Goal: Task Accomplishment & Management: Manage account settings

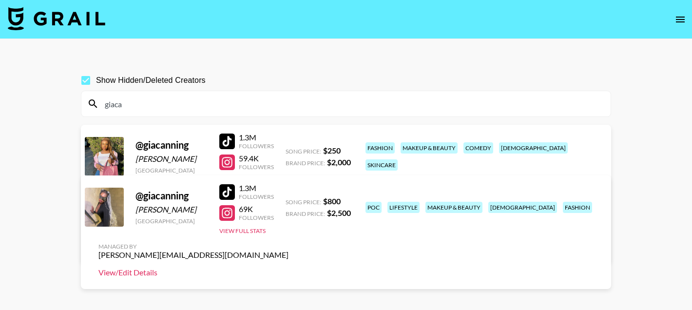
scroll to position [47, 0]
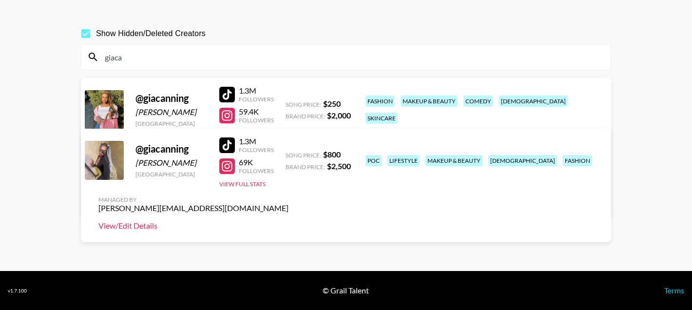
click at [289, 221] on link "View/Edit Details" at bounding box center [194, 226] width 190 height 10
click at [126, 58] on input "giaca" at bounding box center [352, 57] width 506 height 16
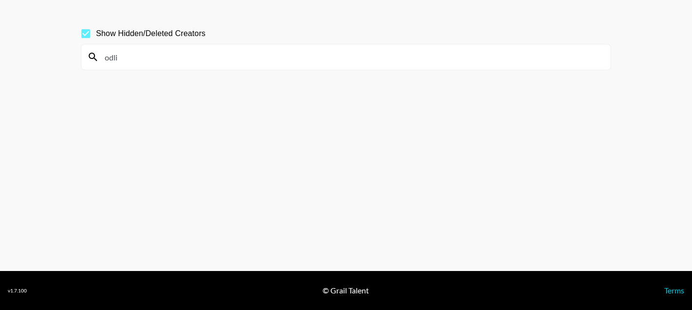
scroll to position [36, 0]
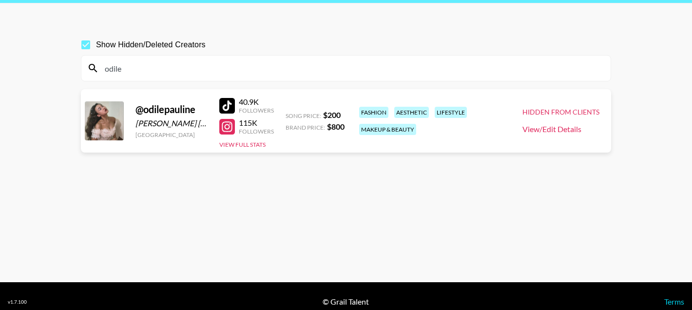
type input "odile"
click at [543, 126] on link "View/Edit Details" at bounding box center [561, 129] width 77 height 10
click at [185, 63] on input "odile" at bounding box center [352, 68] width 506 height 16
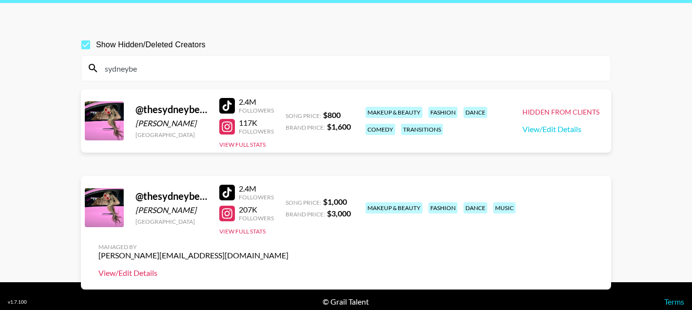
type input "sydneybe"
click at [289, 268] on link "View/Edit Details" at bounding box center [194, 273] width 190 height 10
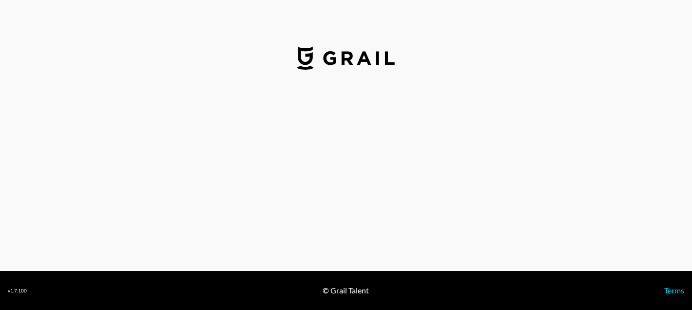
select select "USD"
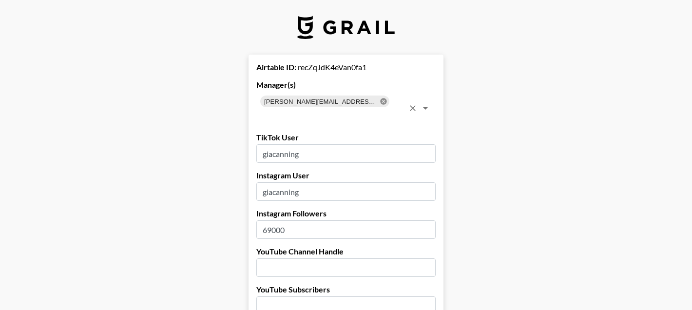
click at [380, 101] on icon at bounding box center [383, 101] width 6 height 6
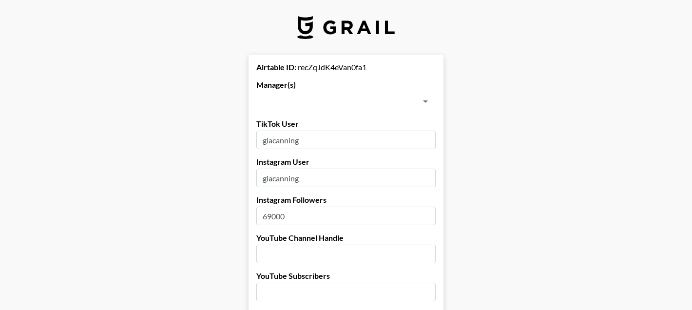
click at [370, 101] on input "text" at bounding box center [338, 102] width 158 height 14
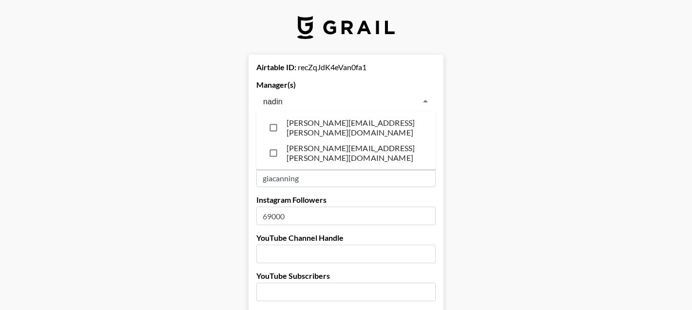
type input "[PERSON_NAME]"
click at [314, 154] on li "[PERSON_NAME][EMAIL_ADDRESS][PERSON_NAME][DOMAIN_NAME]" at bounding box center [346, 152] width 179 height 25
checkbox input "true"
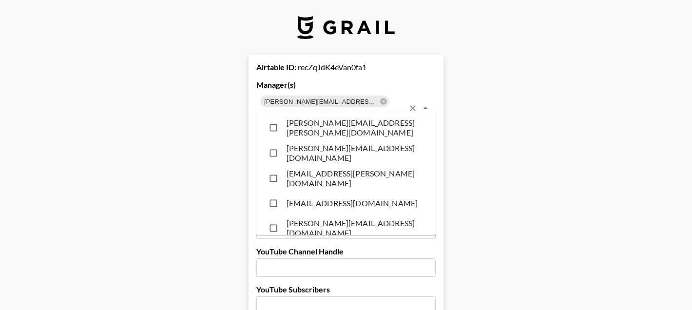
scroll to position [6855, 0]
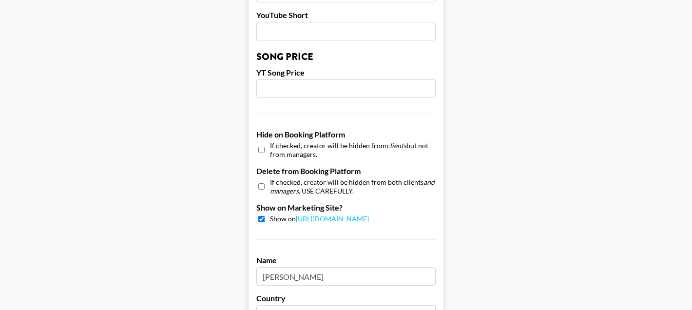
scroll to position [996, 0]
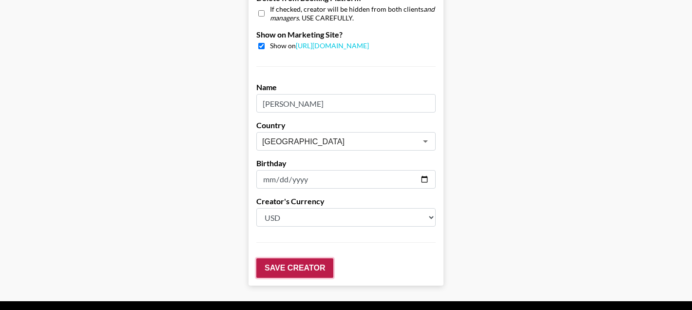
click at [277, 258] on input "Save Creator" at bounding box center [295, 268] width 77 height 20
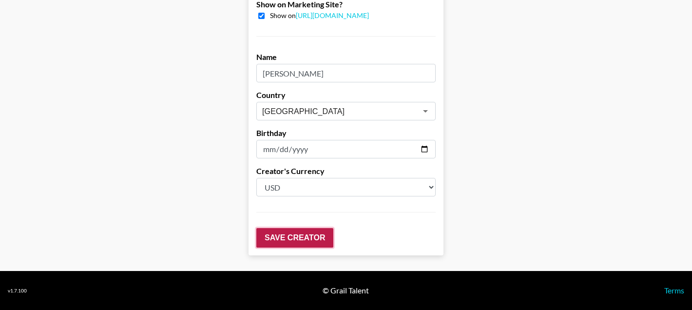
scroll to position [55, 0]
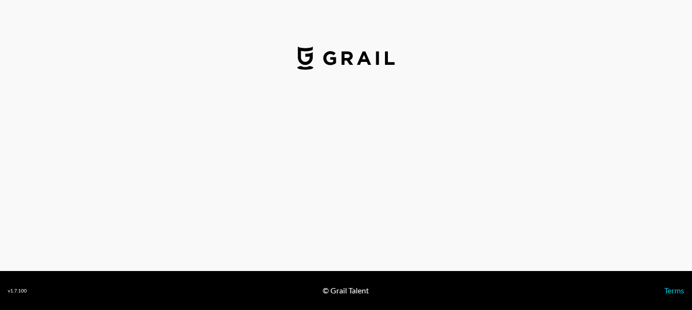
select select "USD"
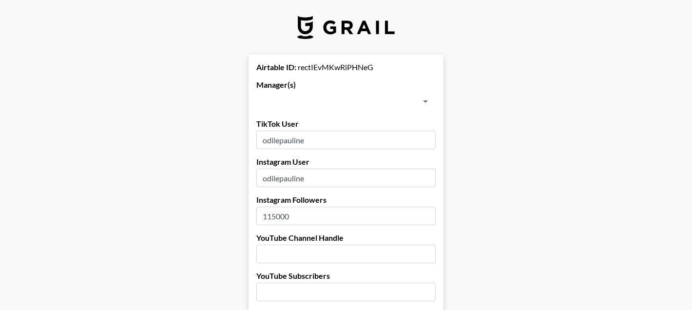
click at [333, 106] on input "text" at bounding box center [338, 102] width 158 height 14
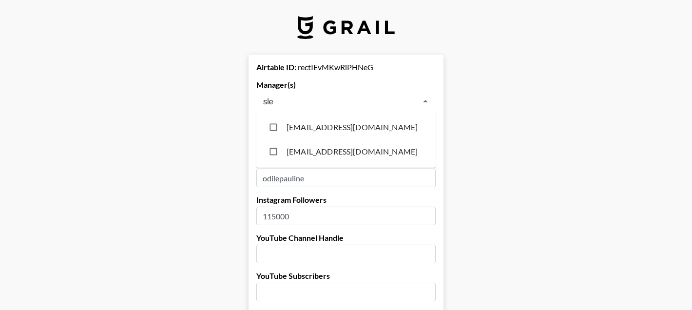
type input "slee"
click at [312, 124] on li "[EMAIL_ADDRESS][DOMAIN_NAME]" at bounding box center [346, 127] width 179 height 24
checkbox input "true"
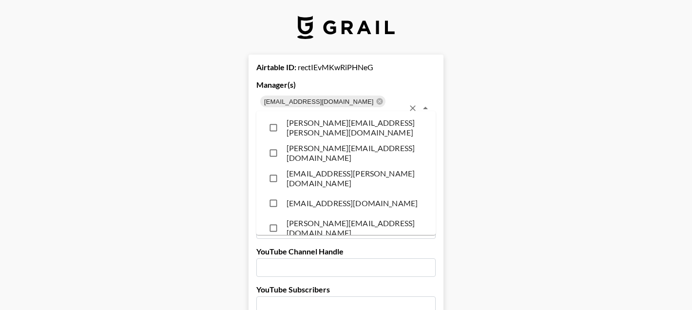
scroll to position [173, 0]
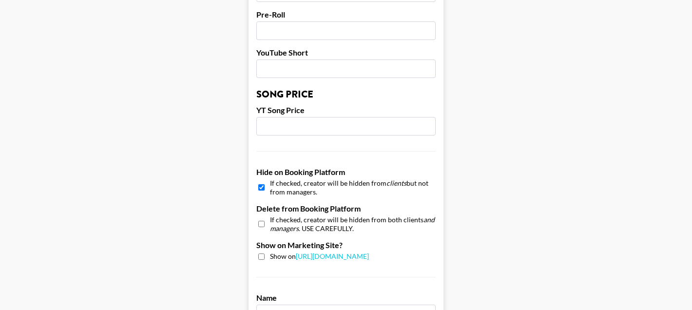
scroll to position [724, 0]
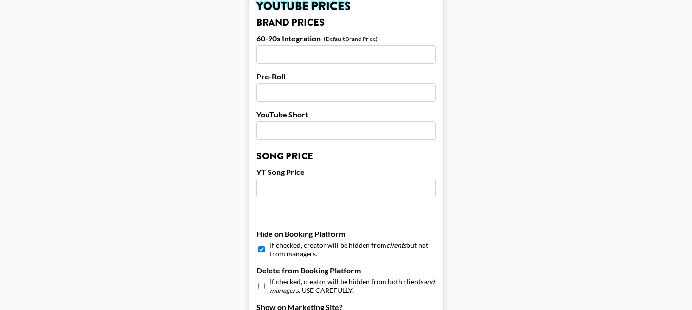
click at [262, 242] on input "checkbox" at bounding box center [261, 249] width 6 height 14
checkbox input "false"
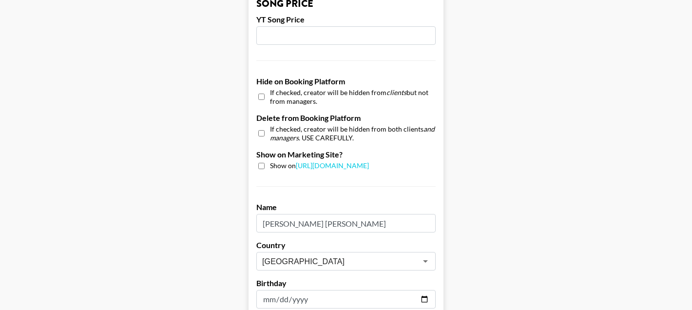
scroll to position [1013, 0]
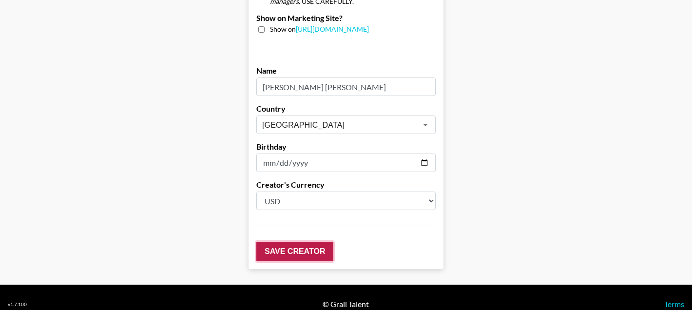
click at [305, 242] on input "Save Creator" at bounding box center [295, 252] width 77 height 20
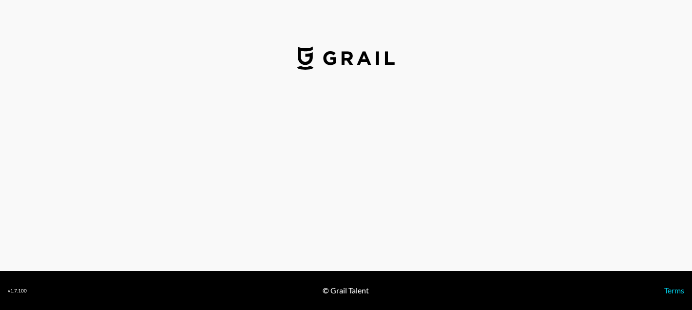
select select "USD"
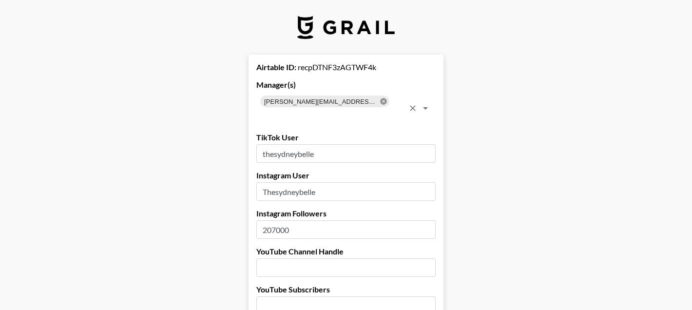
click at [380, 102] on icon at bounding box center [384, 102] width 8 height 8
click at [372, 108] on input "text" at bounding box center [331, 115] width 145 height 14
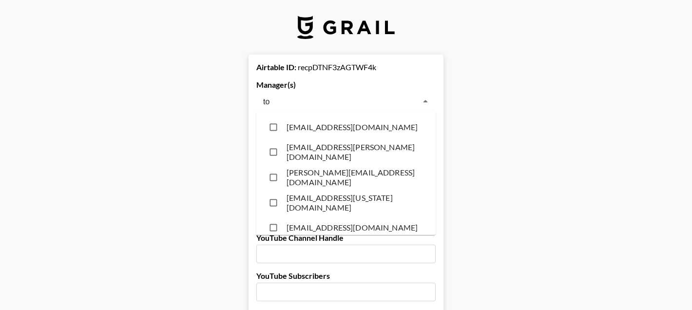
type input "tom"
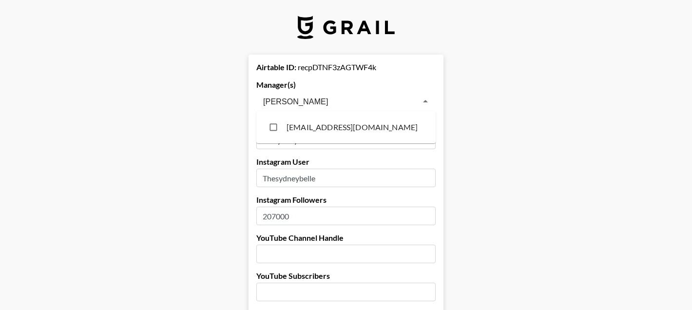
click at [343, 130] on li "[EMAIL_ADDRESS][DOMAIN_NAME]" at bounding box center [346, 127] width 179 height 24
checkbox input "true"
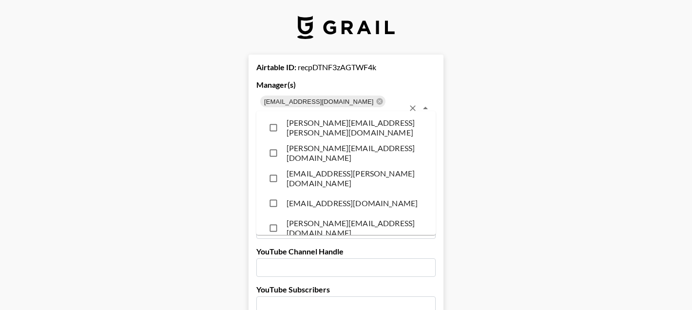
scroll to position [7489, 0]
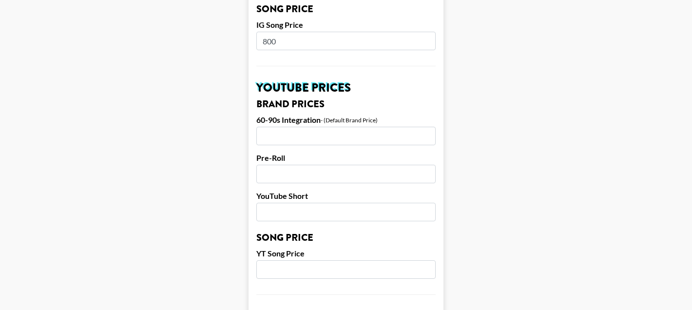
click at [143, 175] on main "Airtable ID: recpDTNF3zAGTWF4k Manager(s) tomiwa@grail-talent.com ​ TikTok User…" at bounding box center [346, 25] width 677 height 1227
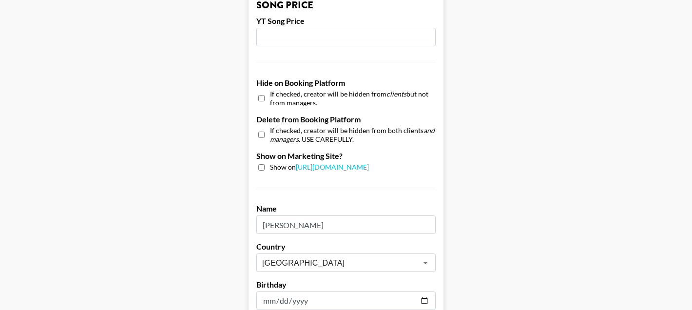
scroll to position [1013, 0]
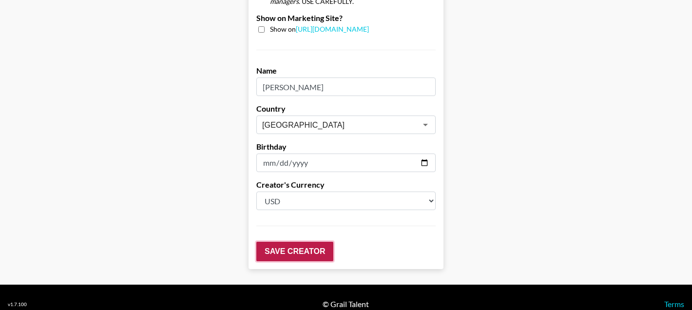
click at [303, 242] on input "Save Creator" at bounding box center [295, 252] width 77 height 20
